Goal: Task Accomplishment & Management: Use online tool/utility

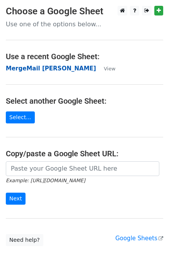
click at [31, 68] on strong "MergeMail [PERSON_NAME]" at bounding box center [51, 68] width 90 height 7
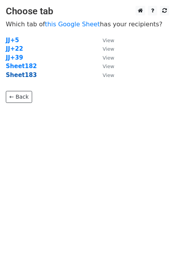
click at [24, 78] on strong "Sheet183" at bounding box center [21, 75] width 31 height 7
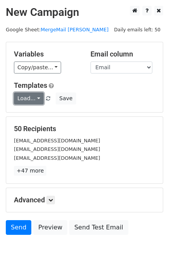
click at [25, 101] on link "Load..." at bounding box center [29, 98] width 30 height 12
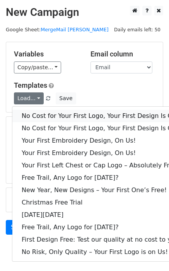
drag, startPoint x: 45, startPoint y: 118, endPoint x: 37, endPoint y: 118, distance: 8.1
click at [45, 118] on link "No Cost for Your First Logo, Your First Design Is On Us!" at bounding box center [105, 116] width 186 height 12
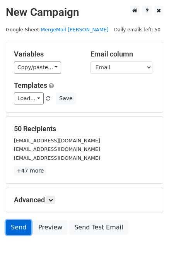
click at [25, 230] on link "Send" at bounding box center [19, 227] width 26 height 15
